Goal: Transaction & Acquisition: Download file/media

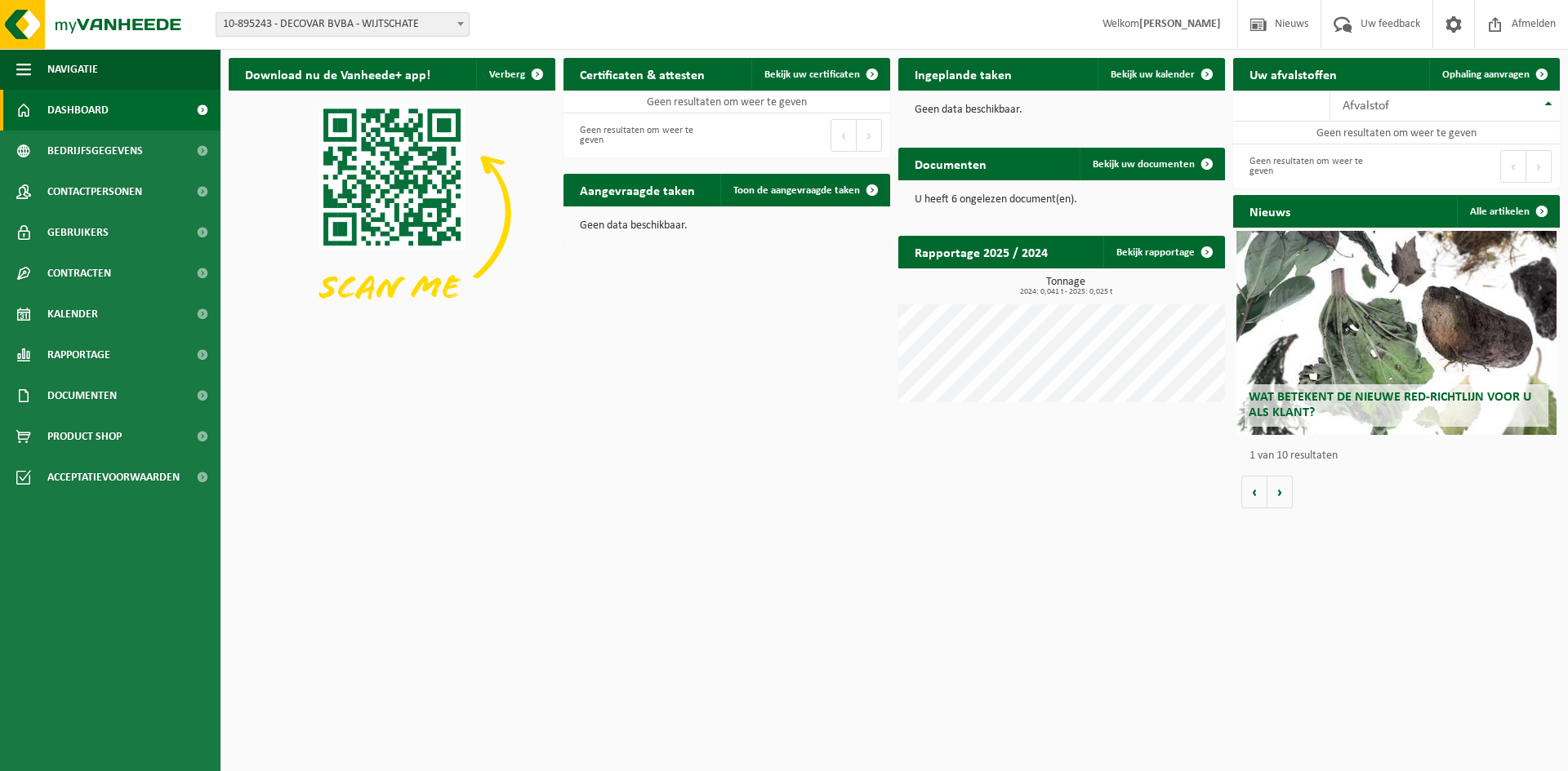
click at [660, 64] on h2 "Certificaten & attesten" at bounding box center [642, 74] width 158 height 32
click at [662, 72] on h2 "Certificaten & attesten" at bounding box center [642, 74] width 158 height 32
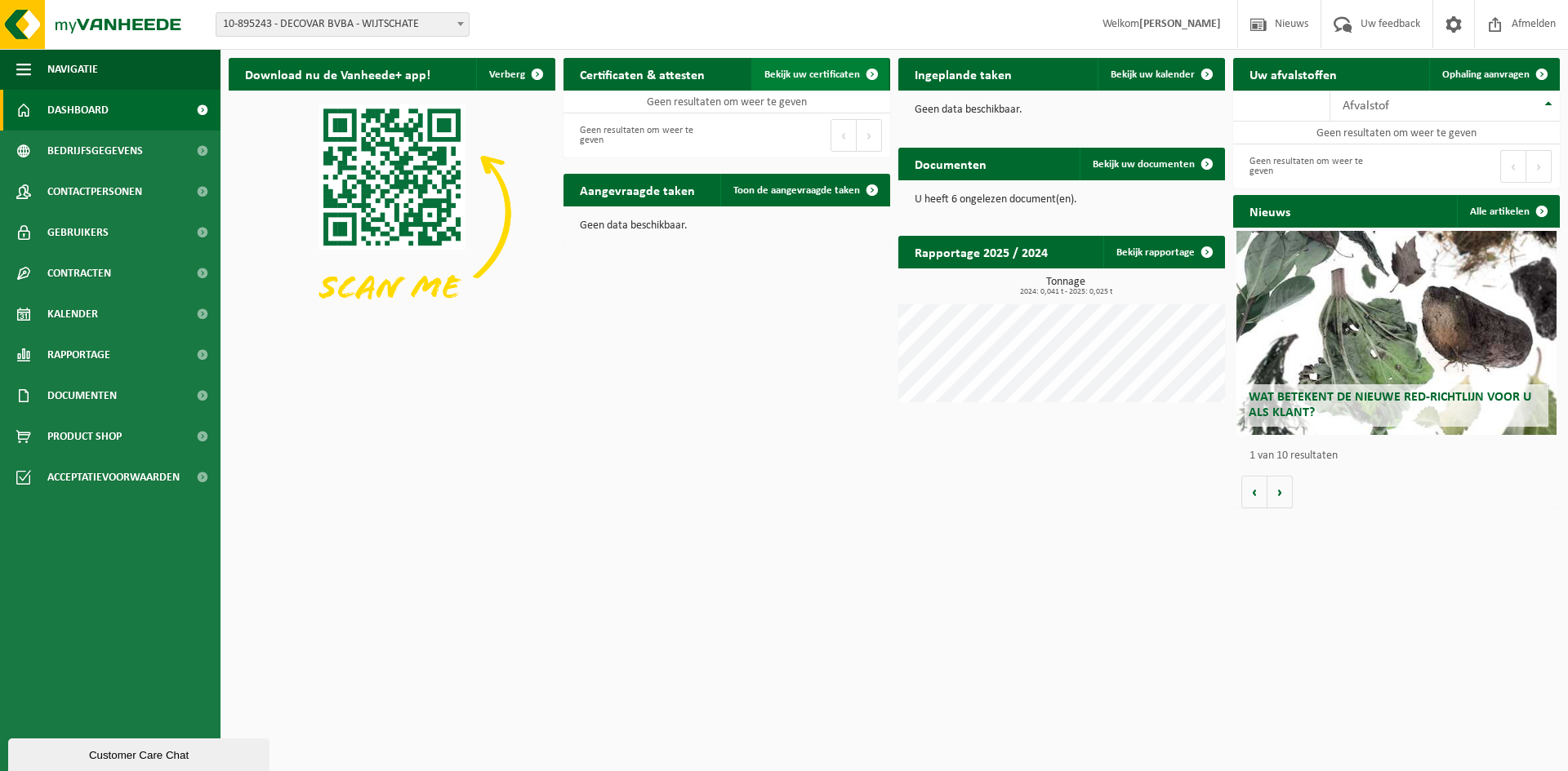
click at [817, 74] on span "Bekijk uw certificaten" at bounding box center [812, 74] width 95 height 11
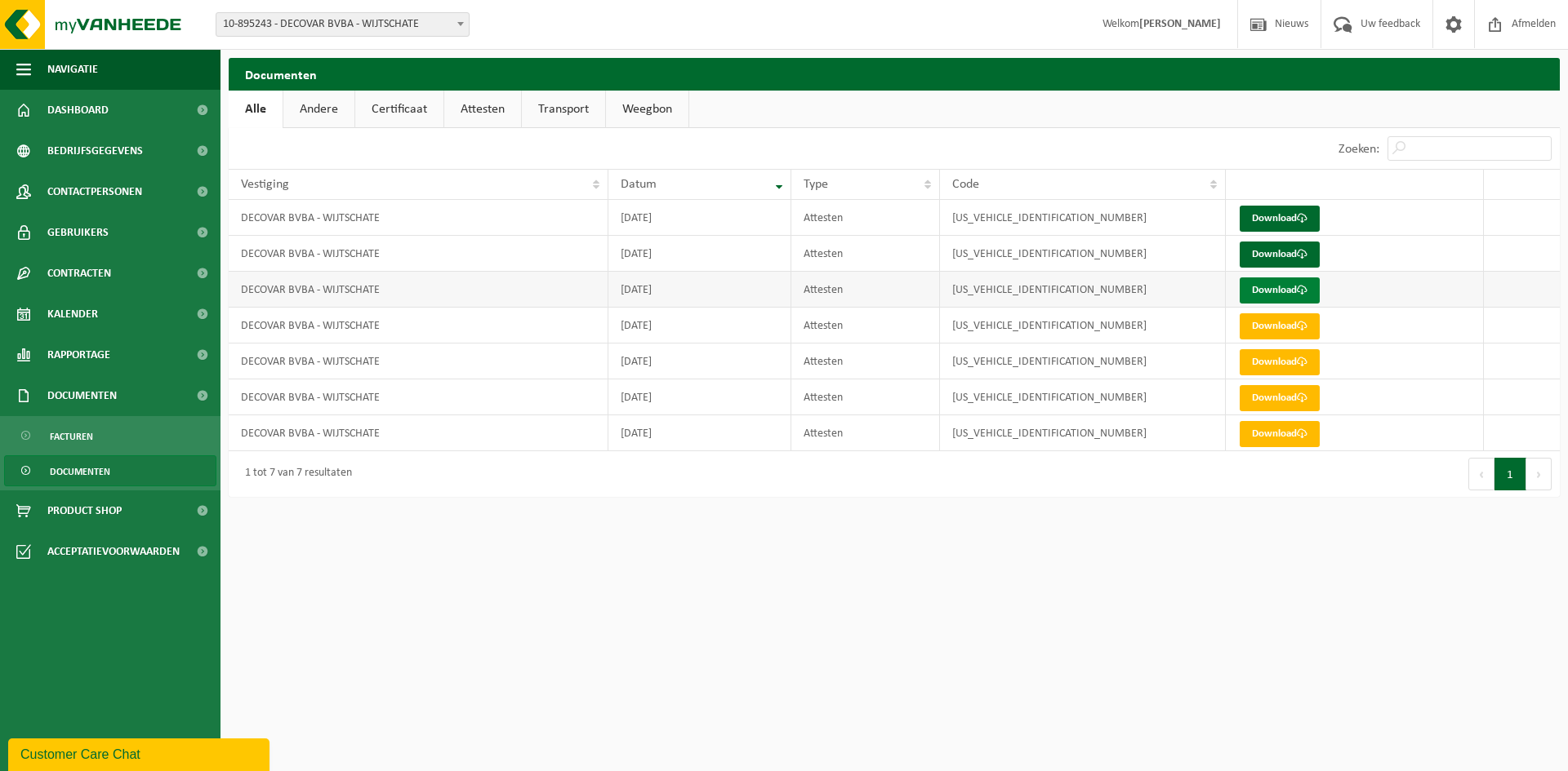
click at [1289, 291] on link "Download" at bounding box center [1279, 291] width 80 height 26
click at [1277, 286] on link "Download" at bounding box center [1279, 291] width 80 height 26
click at [1271, 222] on link "Download" at bounding box center [1279, 219] width 80 height 26
click at [1271, 263] on link "Download" at bounding box center [1279, 255] width 80 height 26
click at [1270, 288] on link "Download" at bounding box center [1279, 291] width 80 height 26
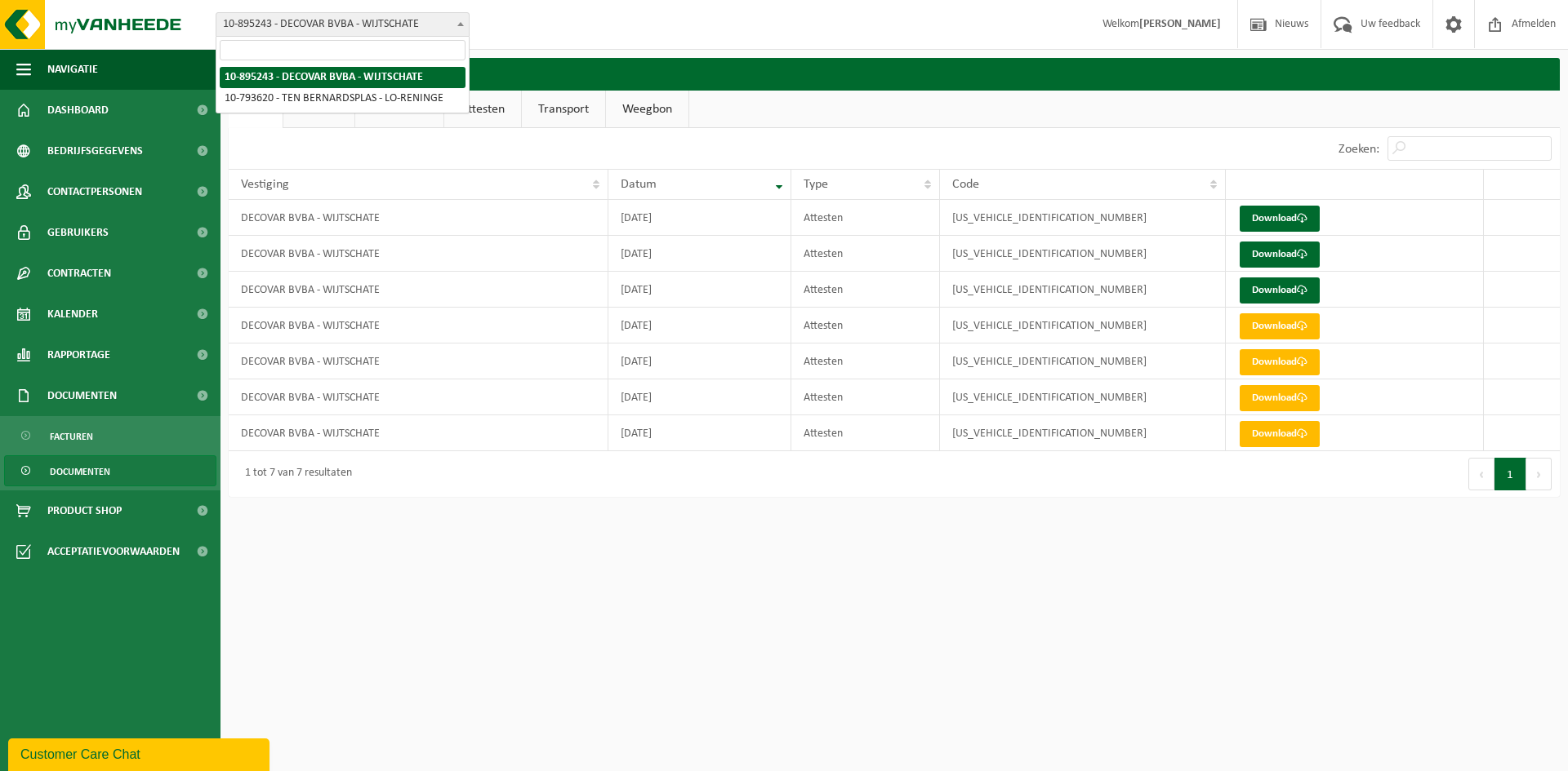
click at [461, 28] on span at bounding box center [461, 24] width 16 height 21
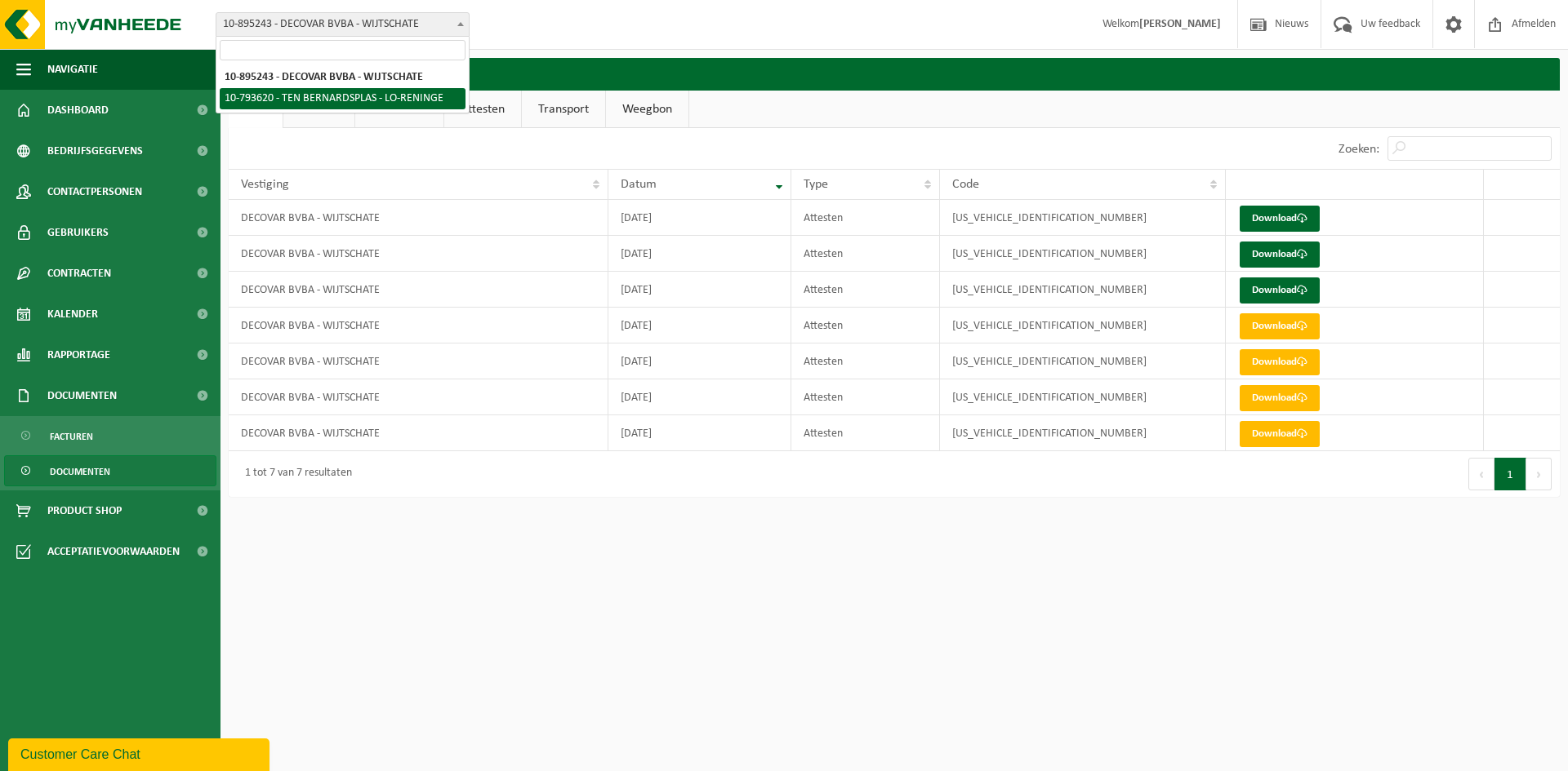
select select "122044"
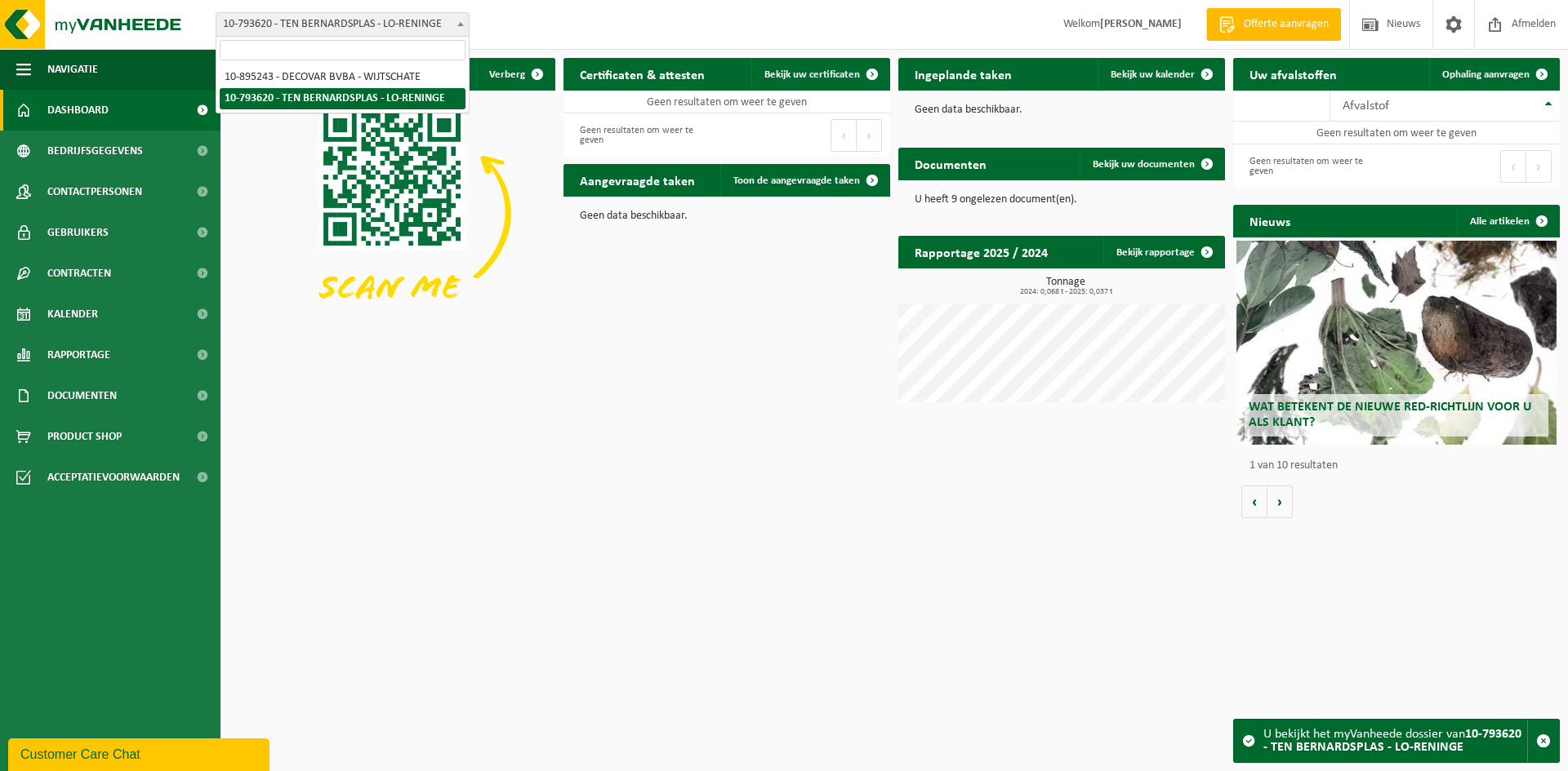
click at [458, 28] on span at bounding box center [461, 24] width 16 height 21
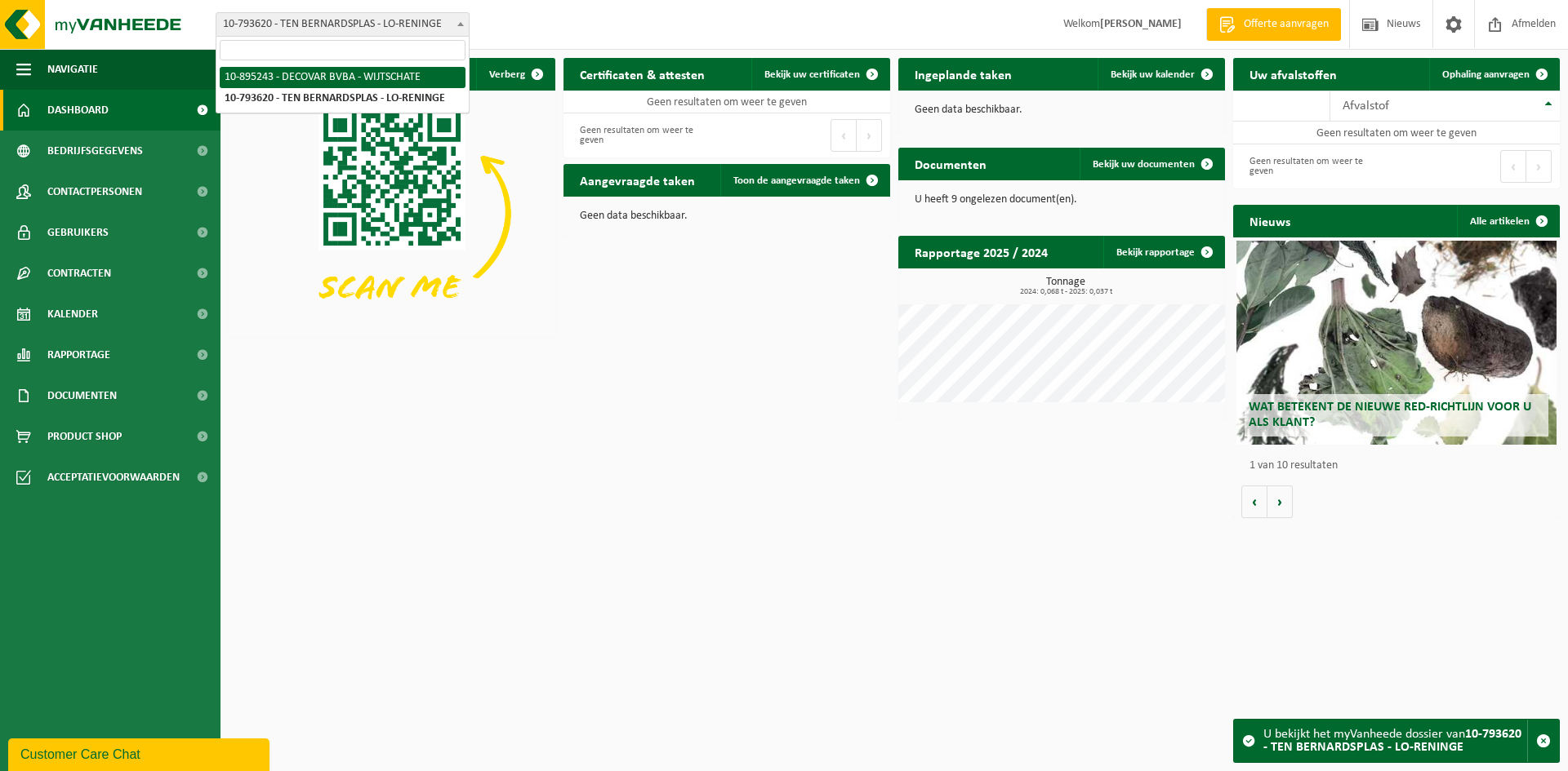
select select "116755"
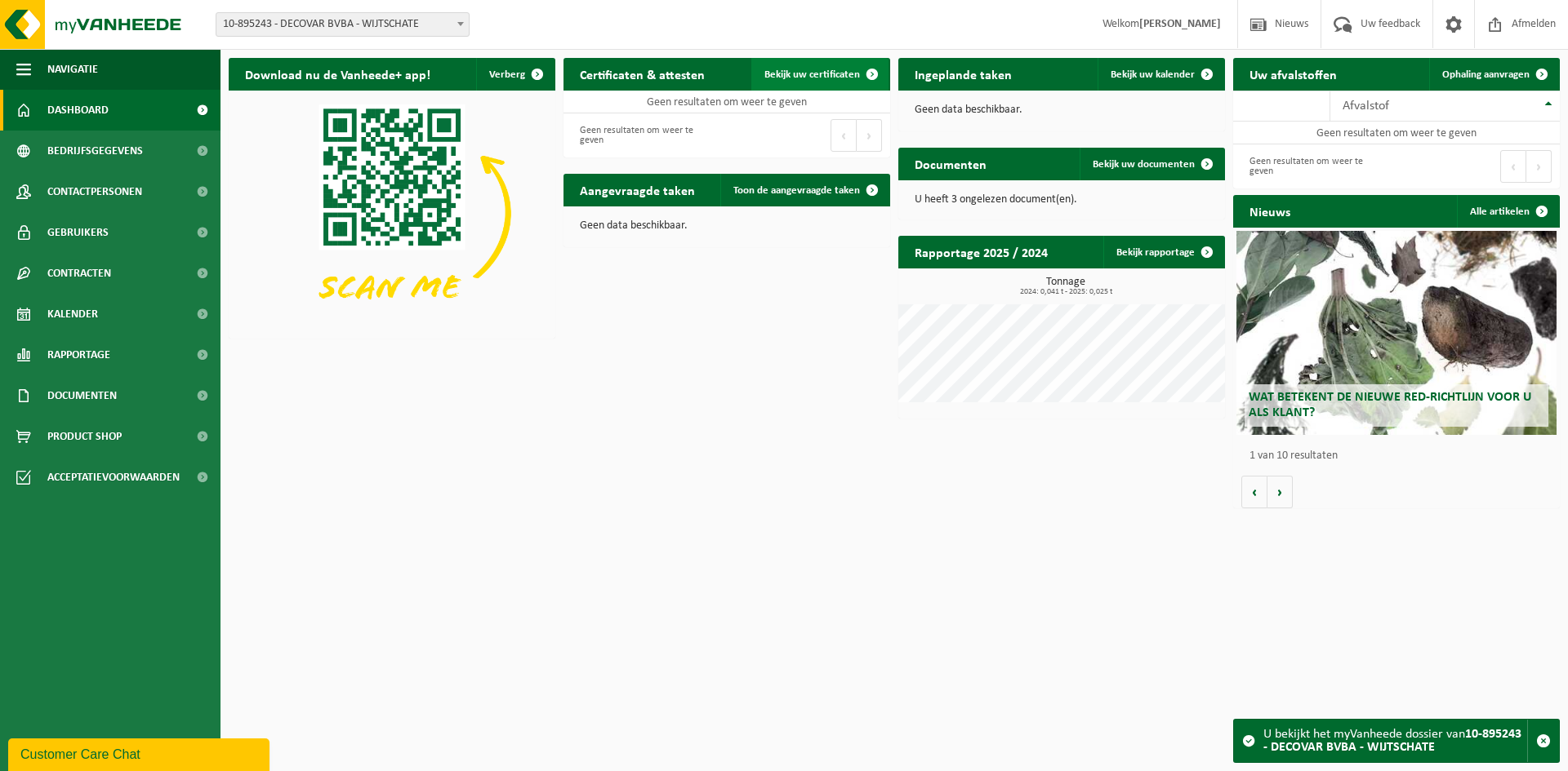
click at [850, 73] on span "Bekijk uw certificaten" at bounding box center [812, 74] width 95 height 11
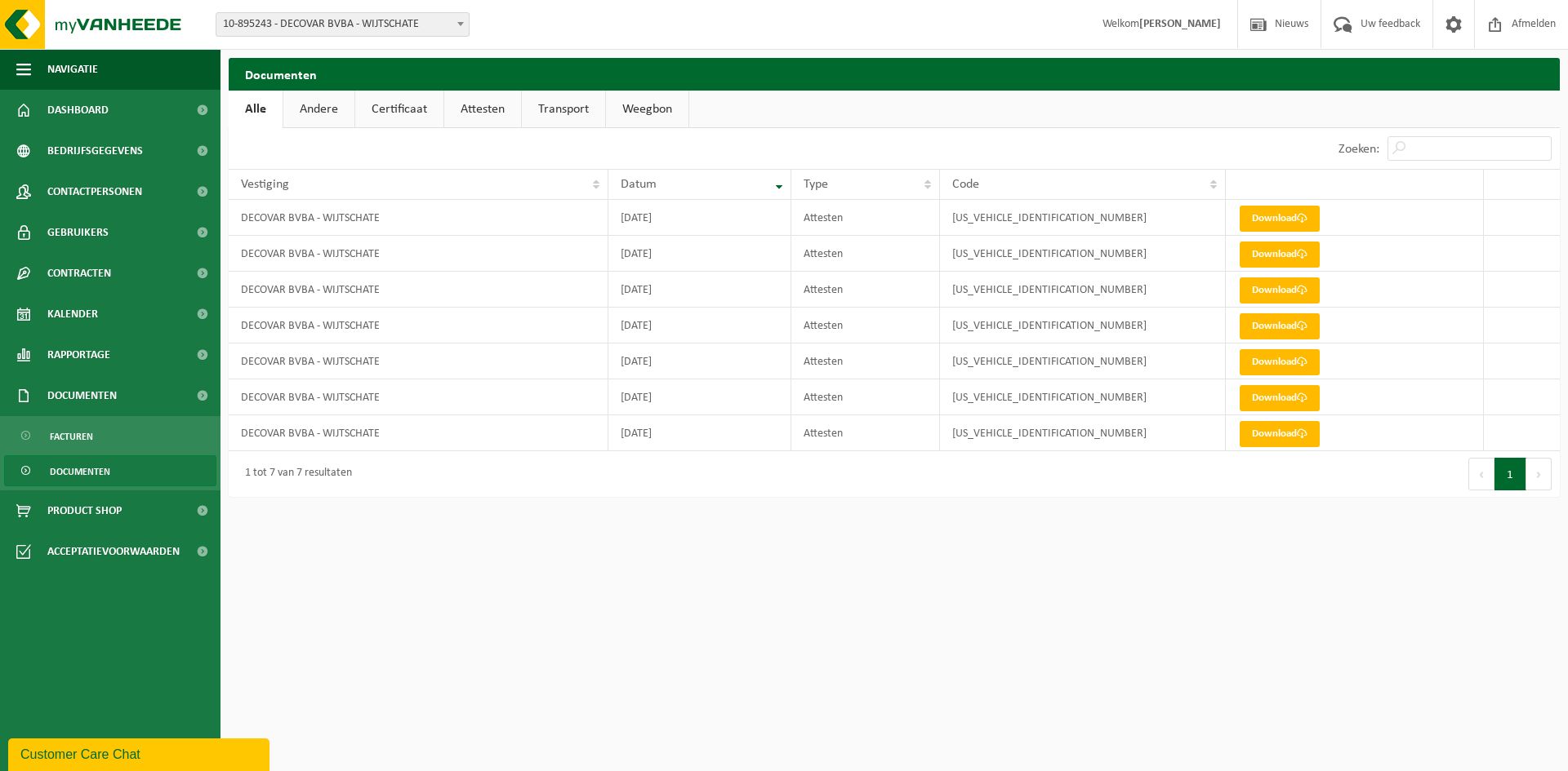
click at [464, 23] on span at bounding box center [461, 24] width 16 height 21
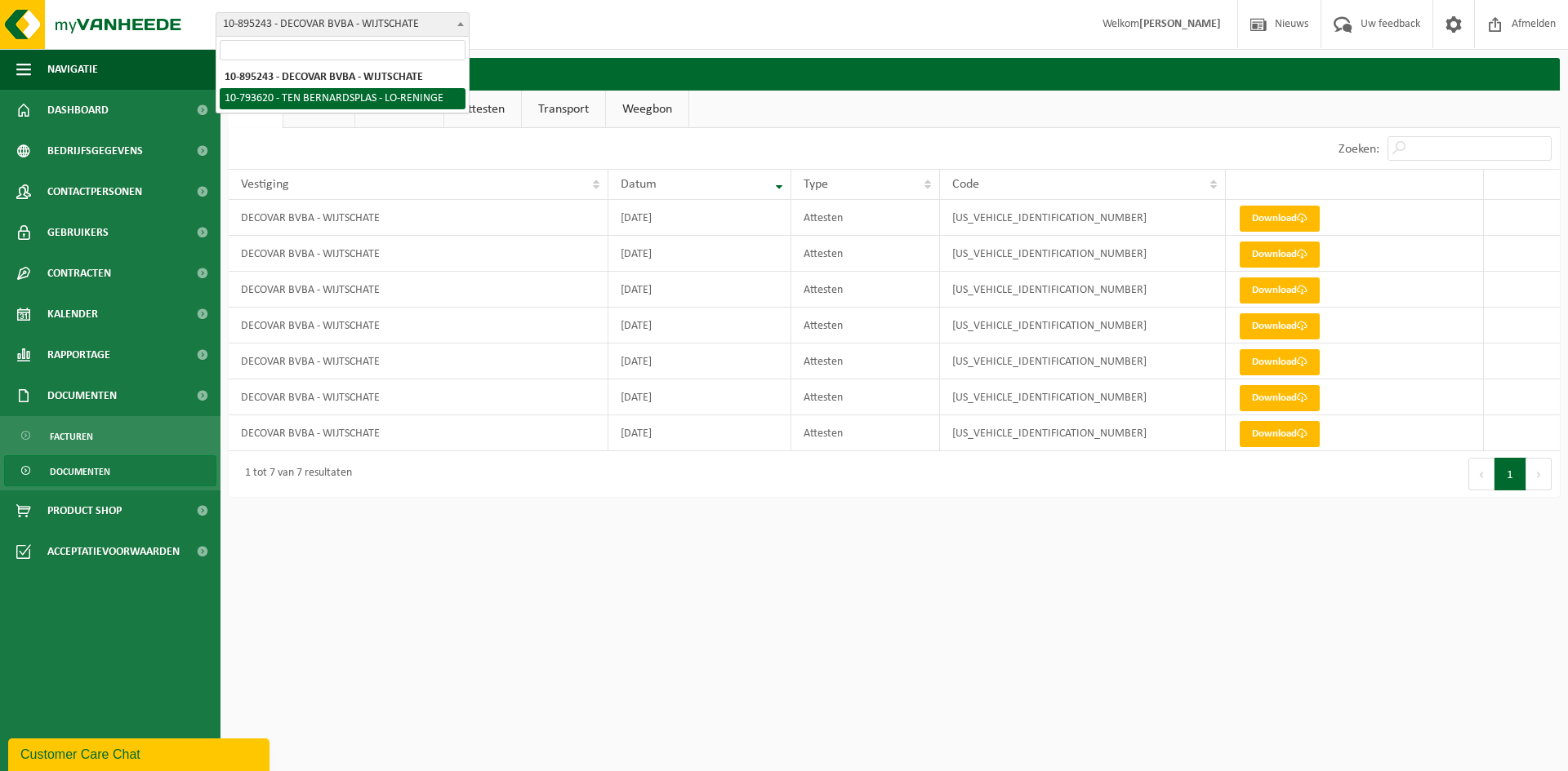
select select "122044"
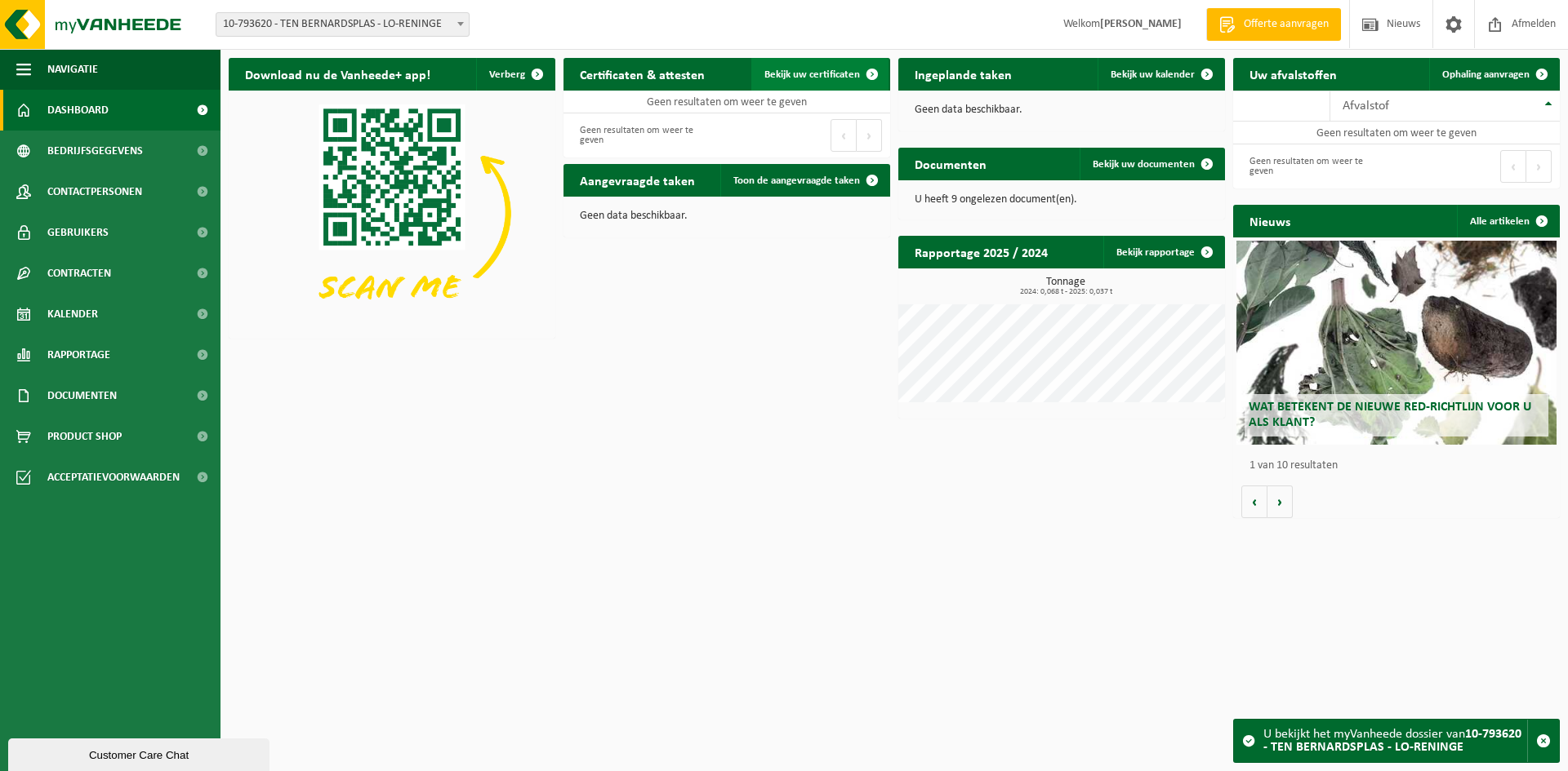
click at [858, 74] on span at bounding box center [872, 75] width 33 height 33
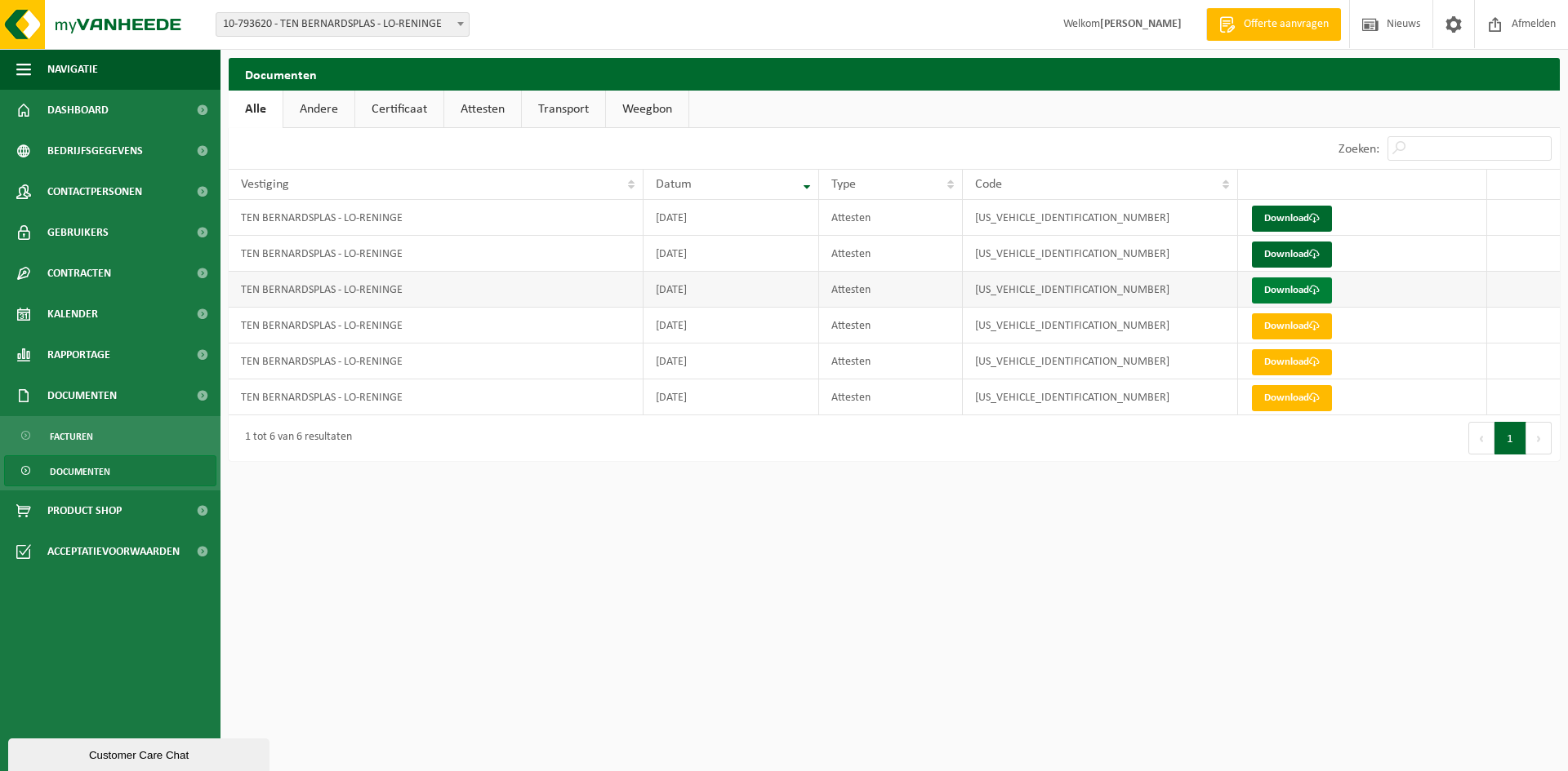
click at [1272, 291] on link "Download" at bounding box center [1291, 291] width 80 height 26
click at [1292, 253] on link "Download" at bounding box center [1291, 255] width 80 height 26
click at [1286, 220] on link "Download" at bounding box center [1291, 219] width 80 height 26
